Goal: Information Seeking & Learning: Check status

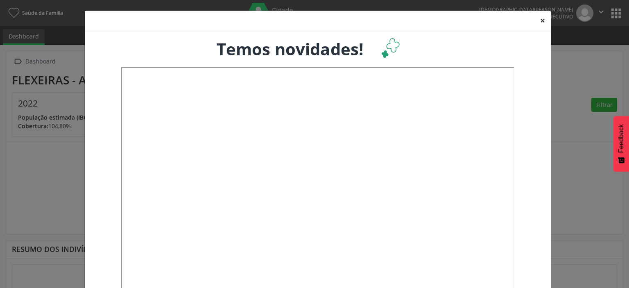
click at [536, 21] on button "×" at bounding box center [542, 21] width 16 height 20
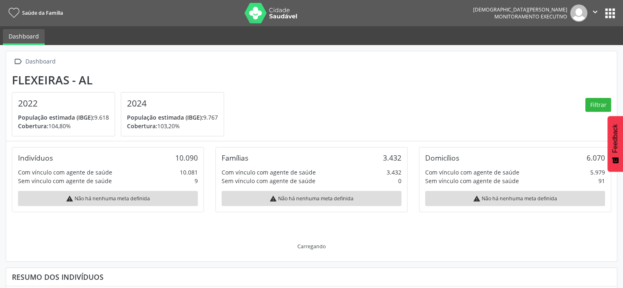
click at [607, 15] on button "apps" at bounding box center [610, 13] width 14 height 14
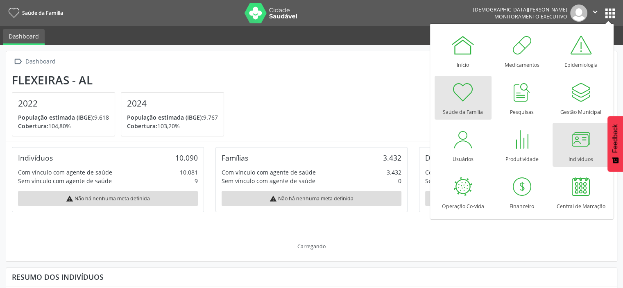
click at [582, 151] on div at bounding box center [580, 139] width 25 height 25
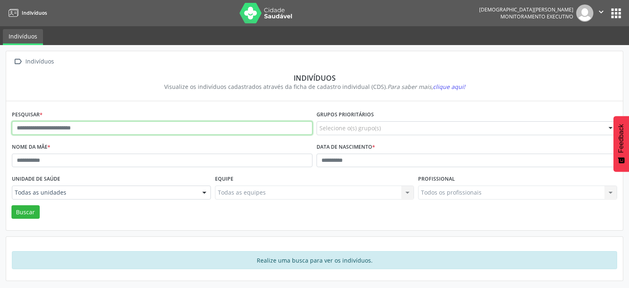
click at [64, 125] on input "text" at bounding box center [162, 128] width 301 height 14
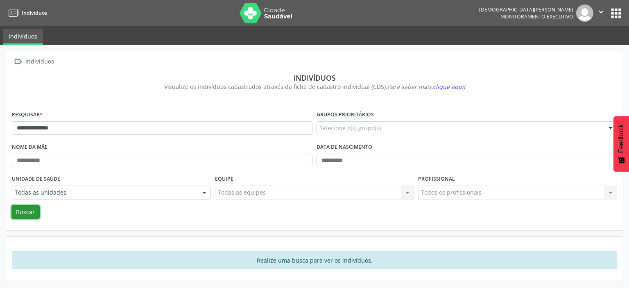
click at [23, 217] on button "Buscar" at bounding box center [25, 212] width 28 height 14
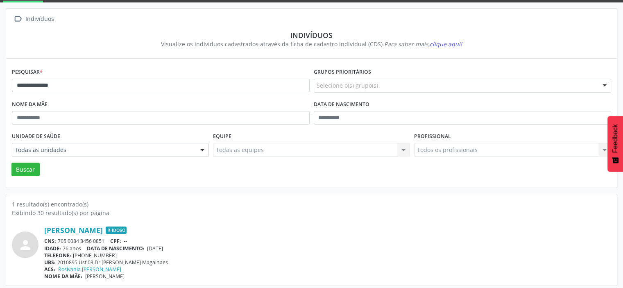
scroll to position [45, 0]
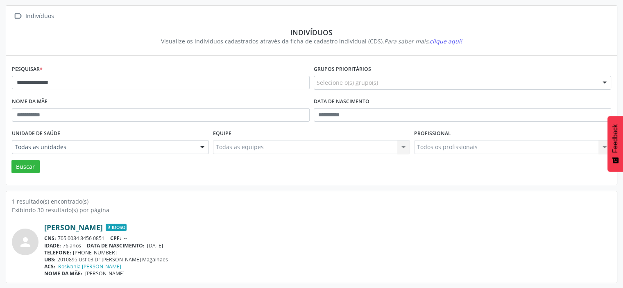
click at [83, 224] on link "Petrucio Luiz de Lima" at bounding box center [73, 227] width 59 height 9
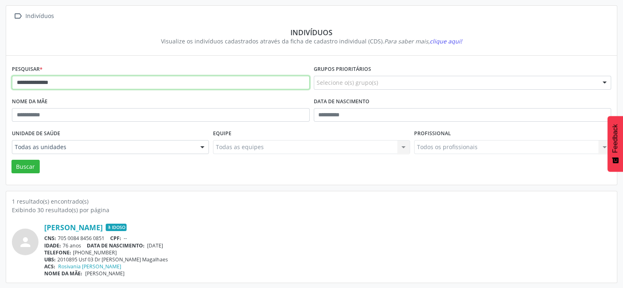
drag, startPoint x: 81, startPoint y: 84, endPoint x: 5, endPoint y: 81, distance: 76.2
click at [0, 82] on div "**********" at bounding box center [311, 144] width 623 height 289
type input "**********"
click at [11, 160] on button "Buscar" at bounding box center [25, 167] width 28 height 14
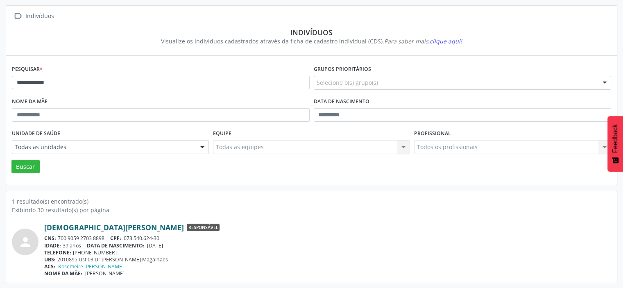
click at [76, 226] on link "[DEMOGRAPHIC_DATA][PERSON_NAME]" at bounding box center [114, 227] width 140 height 9
